Goal: Transaction & Acquisition: Purchase product/service

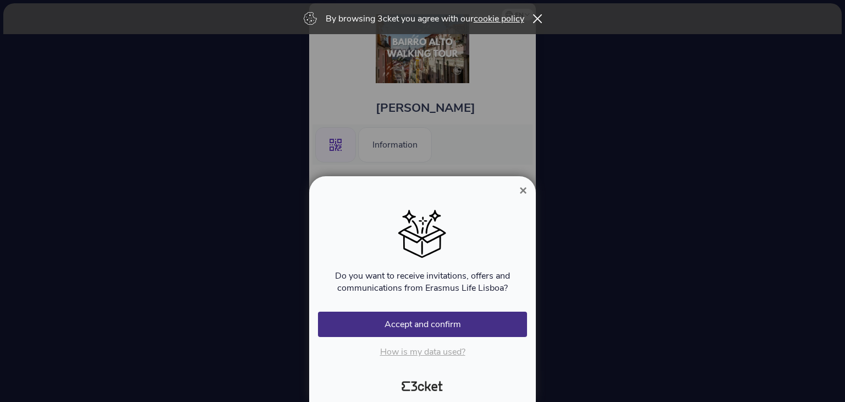
click at [509, 165] on div at bounding box center [422, 201] width 845 height 402
click at [534, 22] on div "By browsing 3cket you agree with our cookie policy" at bounding box center [422, 18] width 839 height 31
click at [453, 319] on button "Accept and confirm" at bounding box center [422, 323] width 209 height 25
